Goal: Find specific page/section: Find specific page/section

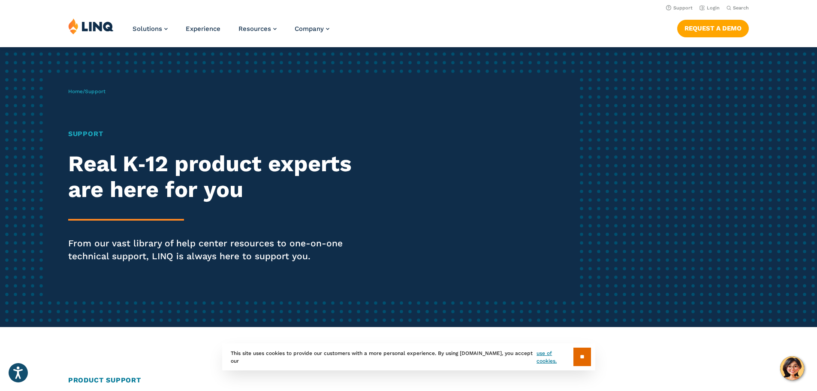
click at [93, 31] on img at bounding box center [90, 26] width 45 height 16
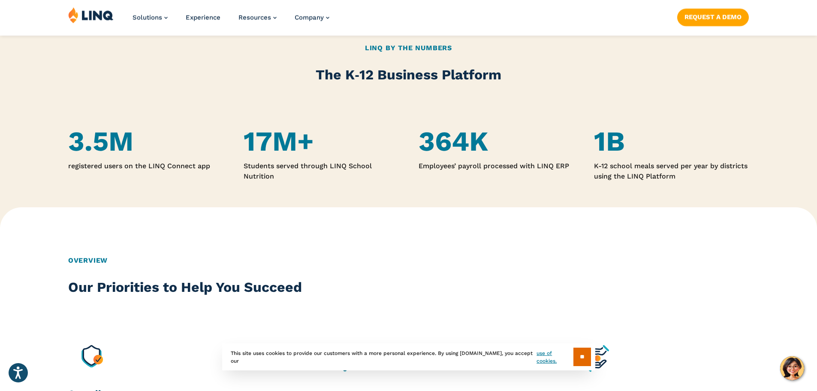
scroll to position [600, 0]
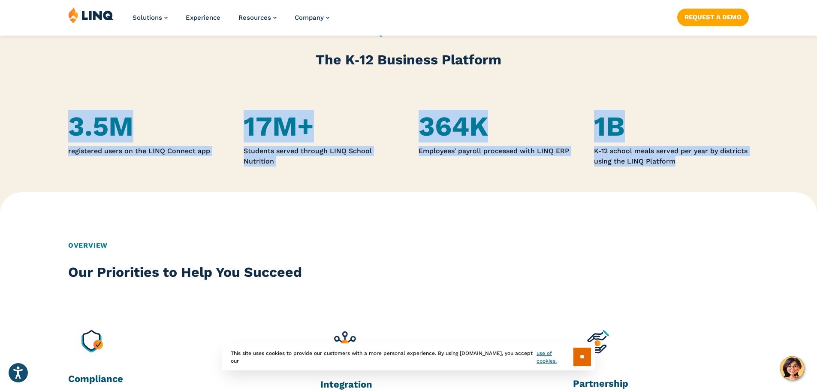
drag, startPoint x: 74, startPoint y: 132, endPoint x: 723, endPoint y: 164, distance: 649.5
click at [723, 164] on div "3.5M registered users on the LINQ Connect app 17M+ Students served through LINQ…" at bounding box center [408, 135] width 817 height 63
click at [695, 160] on p "K-12 school meals served per year by districts using the LINQ Platform" at bounding box center [671, 156] width 155 height 21
drag, startPoint x: 695, startPoint y: 160, endPoint x: 23, endPoint y: 132, distance: 672.0
click at [23, 132] on div "3.5M registered users on the LINQ Connect app 17M+ Students served through LINQ…" at bounding box center [408, 135] width 817 height 63
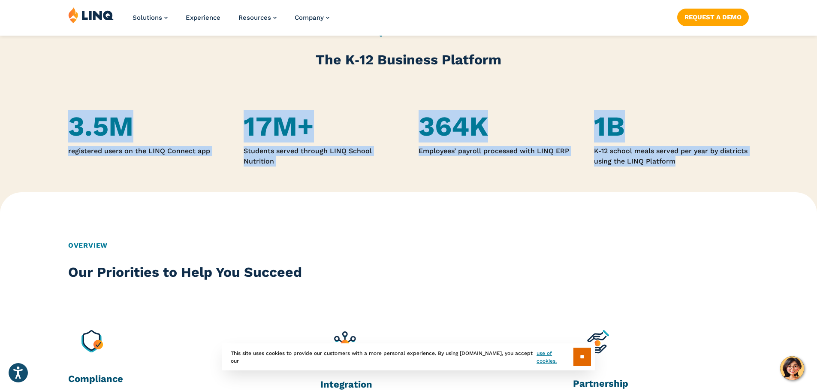
click at [82, 113] on h4 "3.5M" at bounding box center [145, 127] width 155 height 32
drag, startPoint x: 41, startPoint y: 117, endPoint x: 681, endPoint y: 188, distance: 644.0
click at [681, 188] on div "LINQ By the Numbers The K‑12 Business Platform 3.5M registered users on the LIN…" at bounding box center [408, 97] width 817 height 235
click at [683, 181] on div "LINQ By the Numbers The K‑12 Business Platform 3.5M registered users on the LIN…" at bounding box center [408, 97] width 817 height 235
drag, startPoint x: 632, startPoint y: 162, endPoint x: 62, endPoint y: 134, distance: 570.4
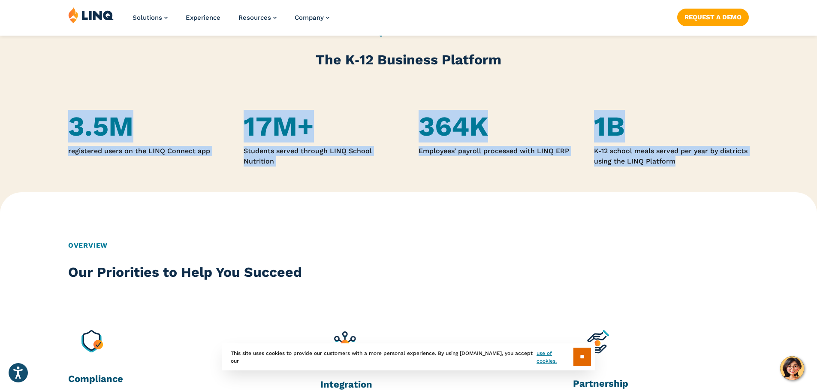
click at [62, 134] on div "LINQ By the Numbers The K‑12 Business Platform 3.5M registered users on the LIN…" at bounding box center [408, 97] width 817 height 235
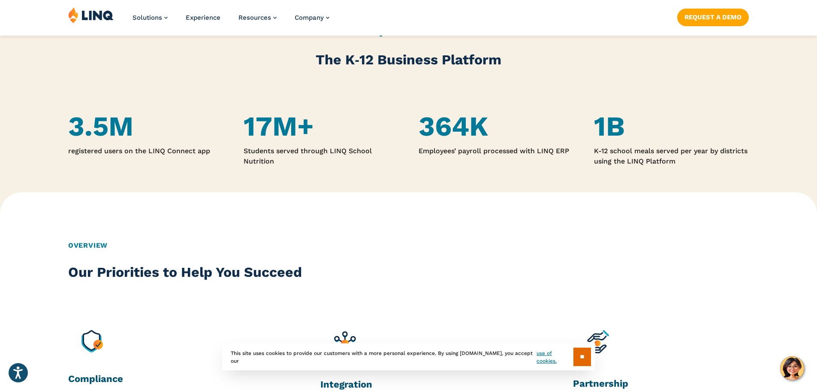
click at [88, 225] on div "Overview Our Priorities to Help You Succeed Compliance We keep you up to date w…" at bounding box center [408, 334] width 817 height 285
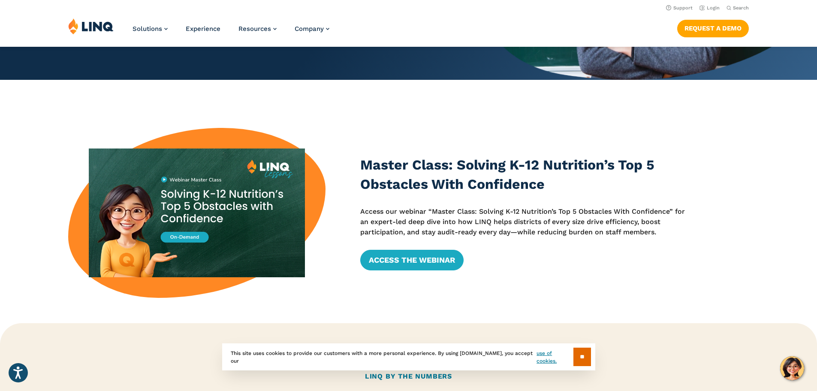
scroll to position [0, 0]
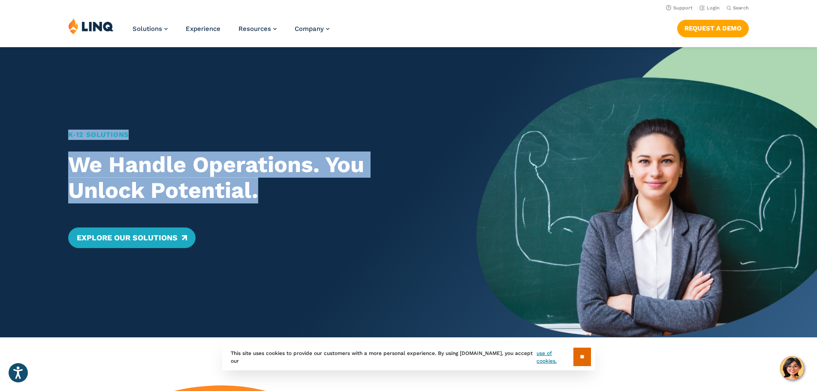
drag, startPoint x: 268, startPoint y: 192, endPoint x: 48, endPoint y: 104, distance: 236.6
click at [48, 104] on div "K‑12 Solutions We Handle Operations. You Unlock Potential. Explore Our Solutions" at bounding box center [238, 192] width 476 height 290
click at [49, 107] on div "K‑12 Solutions We Handle Operations. You Unlock Potential. Explore Our Solutions" at bounding box center [238, 192] width 476 height 290
click at [65, 133] on div "K‑12 Solutions We Handle Operations. You Unlock Potential. Explore Our Solutions" at bounding box center [238, 192] width 476 height 290
drag, startPoint x: 68, startPoint y: 133, endPoint x: 268, endPoint y: 200, distance: 210.4
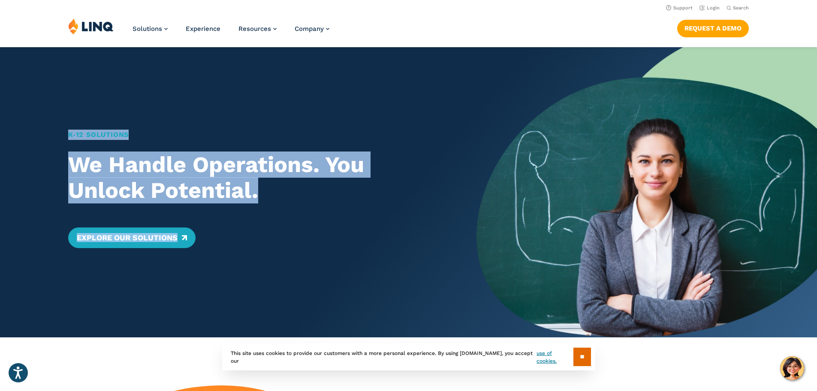
click at [268, 201] on div "K‑12 Solutions We Handle Operations. You Unlock Potential. Explore Our Solutions" at bounding box center [255, 188] width 375 height 118
click at [261, 194] on h2 "We Handle Operations. You Unlock Potential." at bounding box center [255, 177] width 375 height 51
click at [254, 195] on h2 "We Handle Operations. You Unlock Potential." at bounding box center [255, 177] width 375 height 51
drag, startPoint x: 259, startPoint y: 195, endPoint x: 45, endPoint y: 126, distance: 224.5
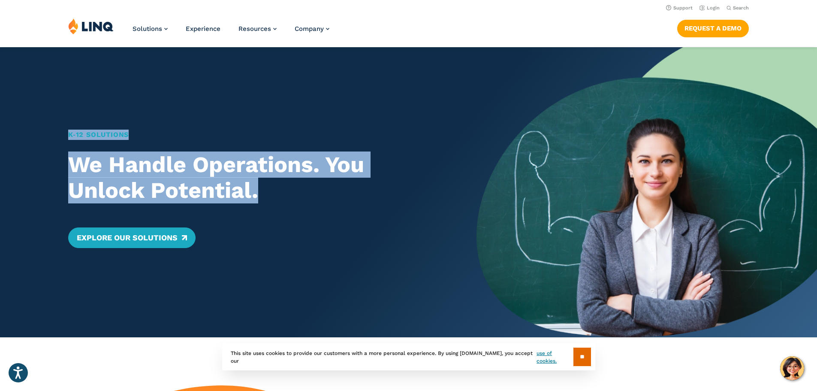
click at [45, 126] on div "K‑12 Solutions We Handle Operations. You Unlock Potential. Explore Our Solutions" at bounding box center [238, 192] width 476 height 290
click at [682, 8] on link "Support" at bounding box center [679, 8] width 27 height 6
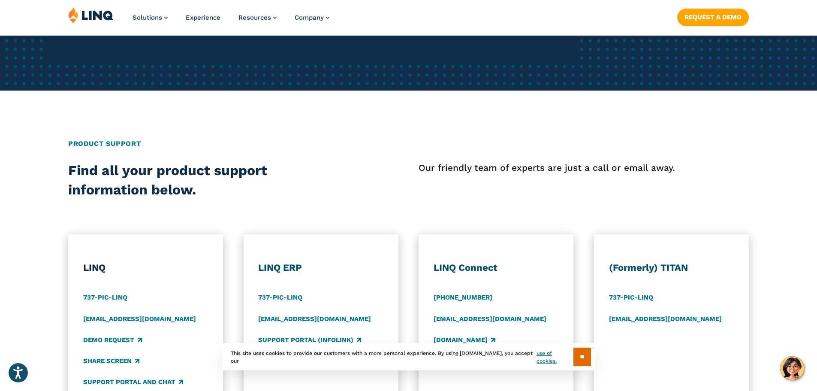
scroll to position [257, 0]
